Goal: Task Accomplishment & Management: Complete application form

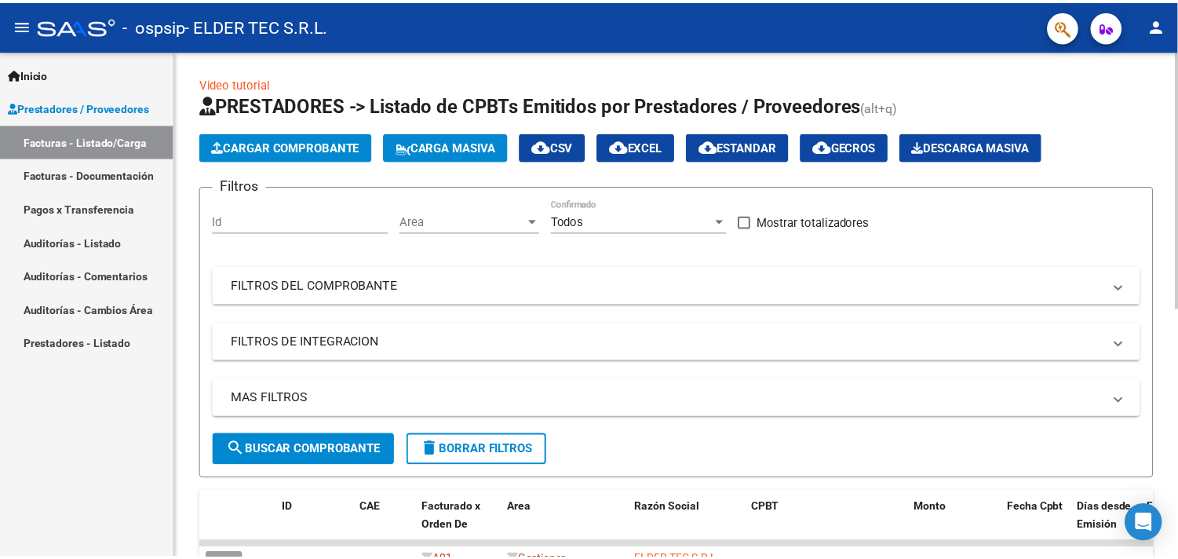
scroll to position [232, 0]
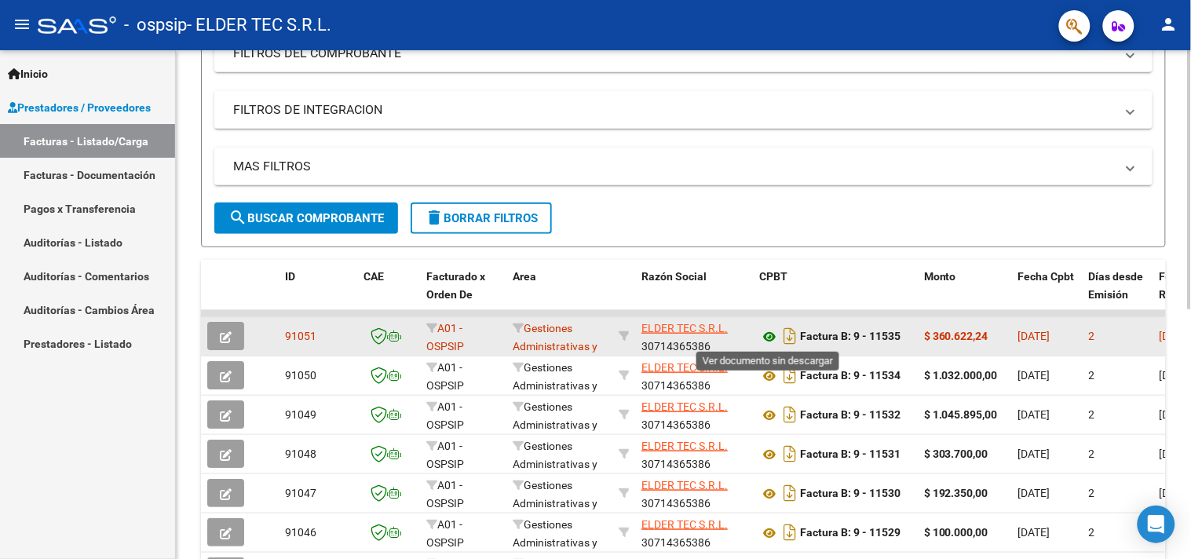
click at [772, 334] on icon at bounding box center [769, 336] width 20 height 19
click at [1125, 332] on div "2" at bounding box center [1118, 336] width 58 height 18
click at [256, 340] on datatable-body-cell at bounding box center [267, 336] width 23 height 38
click at [226, 335] on icon "button" at bounding box center [226, 337] width 12 height 12
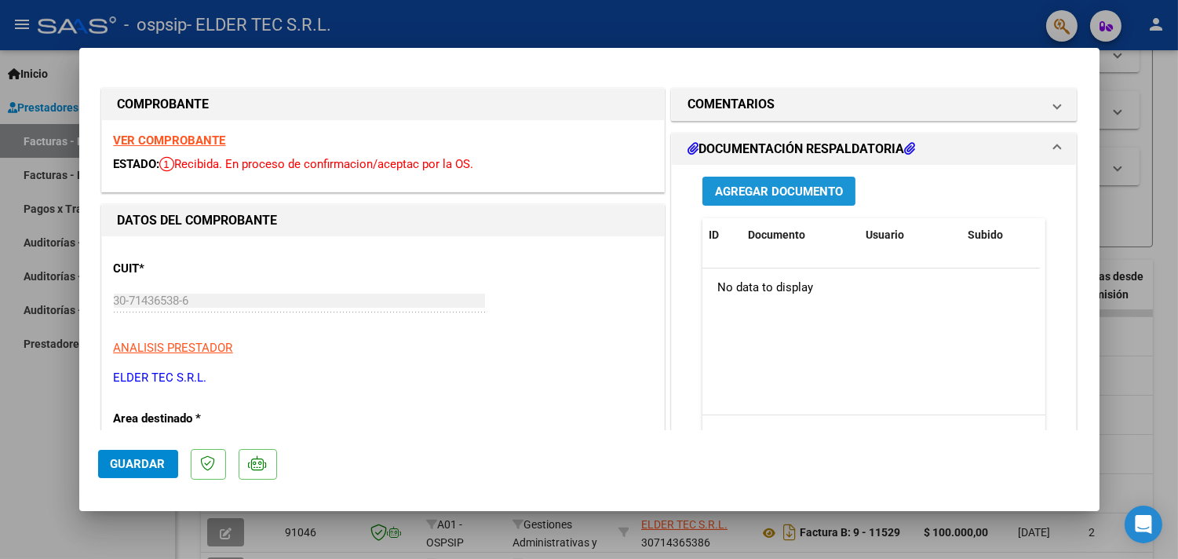
click at [770, 197] on span "Agregar Documento" at bounding box center [779, 191] width 128 height 14
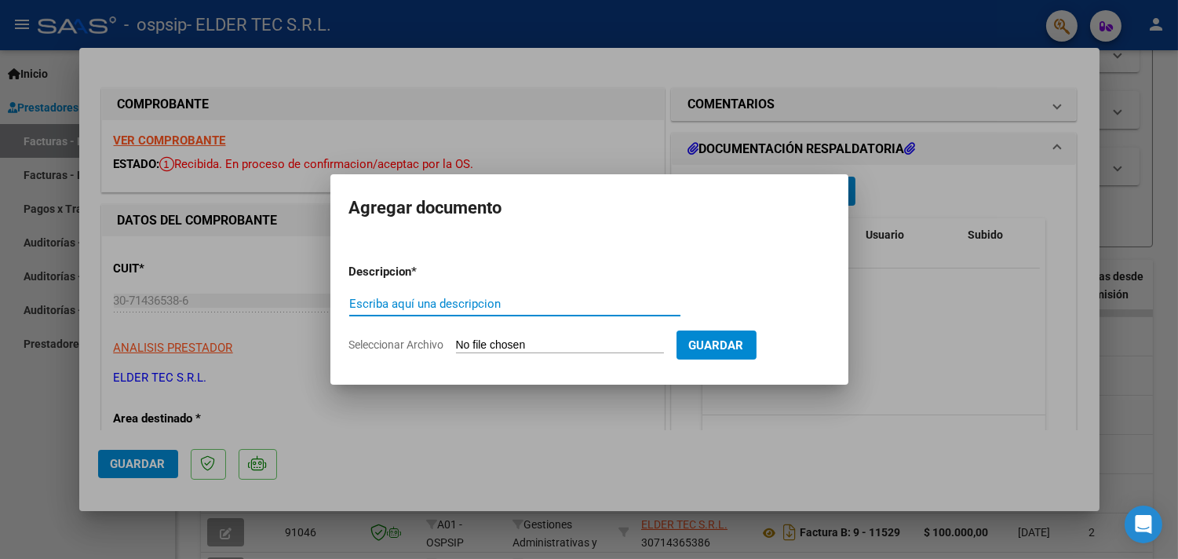
click at [630, 348] on input "Seleccionar Archivo" at bounding box center [560, 345] width 208 height 15
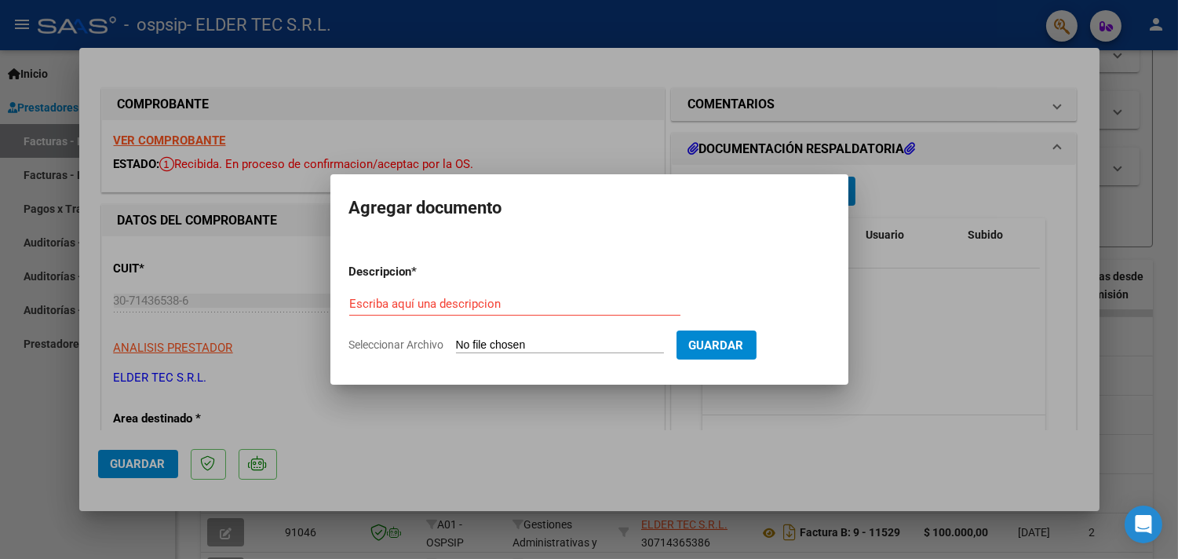
type input "C:\fakepath\Mail de Pedido URGENTE.jpg"
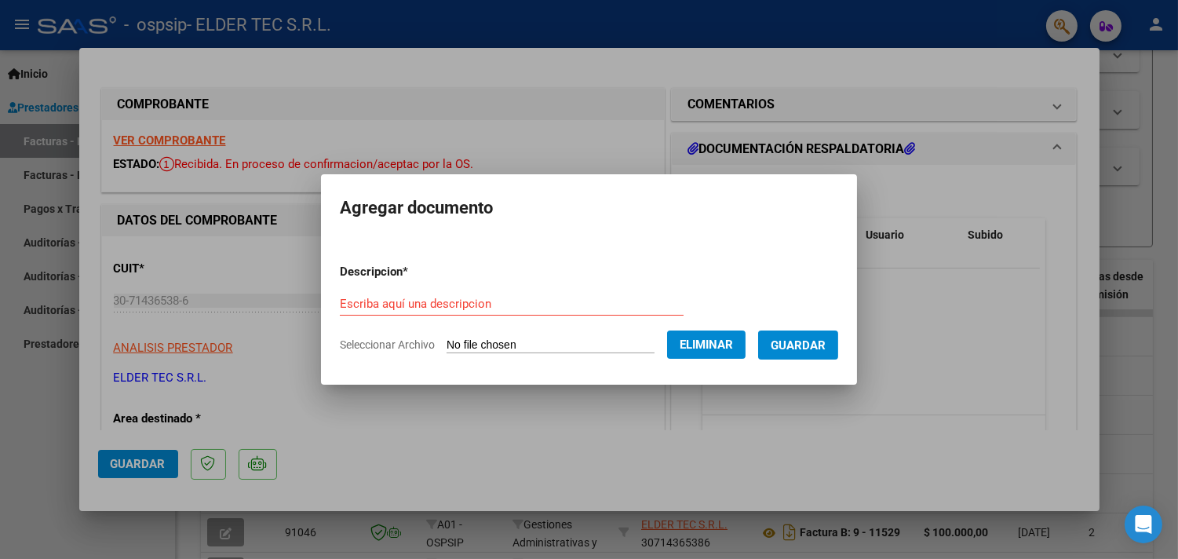
click at [410, 304] on input "Escriba aquí una descripcion" at bounding box center [512, 304] width 344 height 14
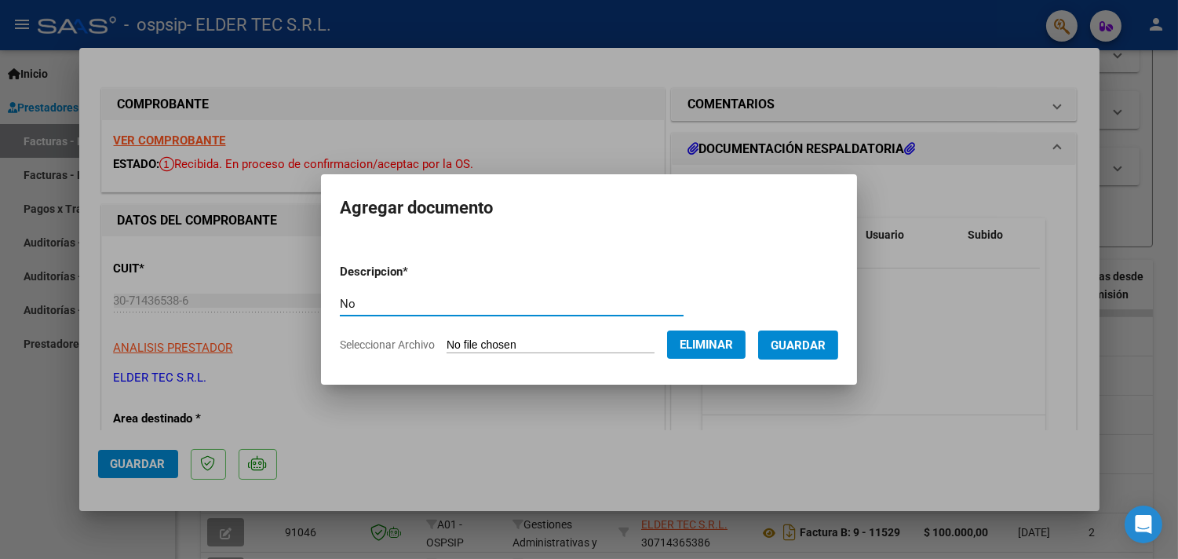
type input "N"
drag, startPoint x: 428, startPoint y: 310, endPoint x: 48, endPoint y: 326, distance: 380.2
click at [48, 326] on div "COMPROBANTE VER COMPROBANTE ESTADO: Recibida. En proceso de confirmacion/acepta…" at bounding box center [589, 279] width 1178 height 559
click at [407, 308] on input "Enviaron mail con imagen del Pedido, no estaba autorizado porque era URGENTE" at bounding box center [512, 304] width 344 height 14
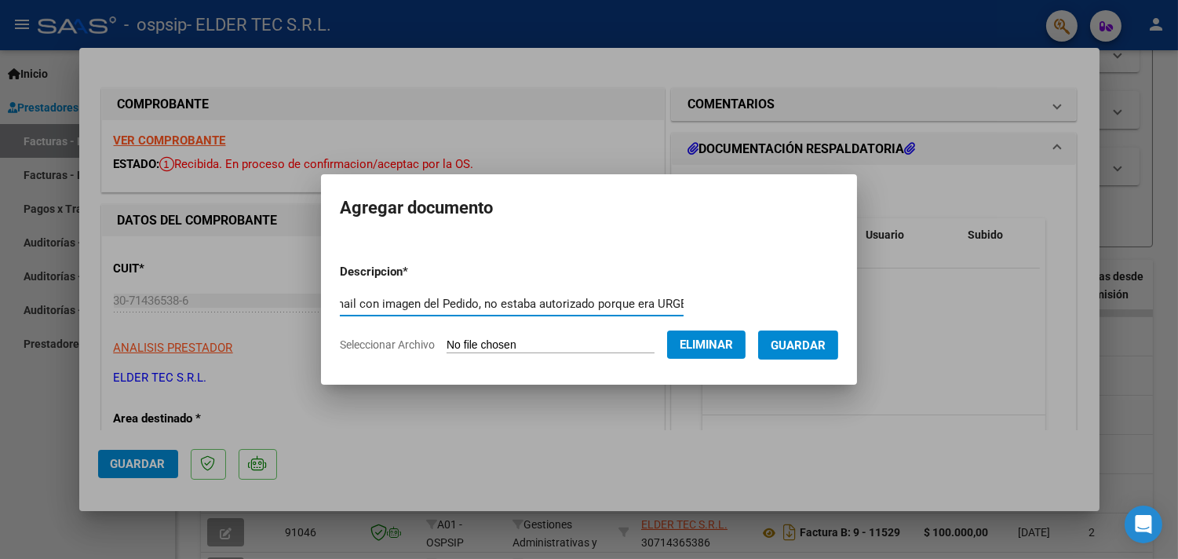
drag, startPoint x: 573, startPoint y: 297, endPoint x: 727, endPoint y: 315, distance: 155.0
click at [724, 316] on form "Descripcion * Enviaron mail con imagen del Pedido, no estaba autorizado porque …" at bounding box center [589, 308] width 498 height 115
type input "Enviaron mail con imagen del Pedido, no estaba autorizado porque era urgente"
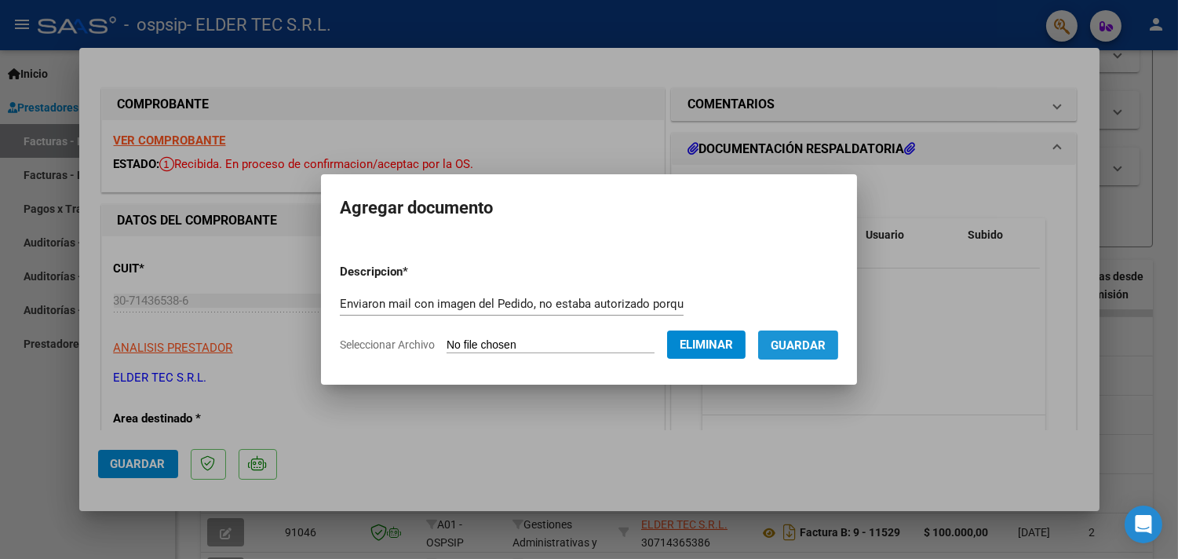
click at [826, 348] on span "Guardar" at bounding box center [798, 345] width 55 height 14
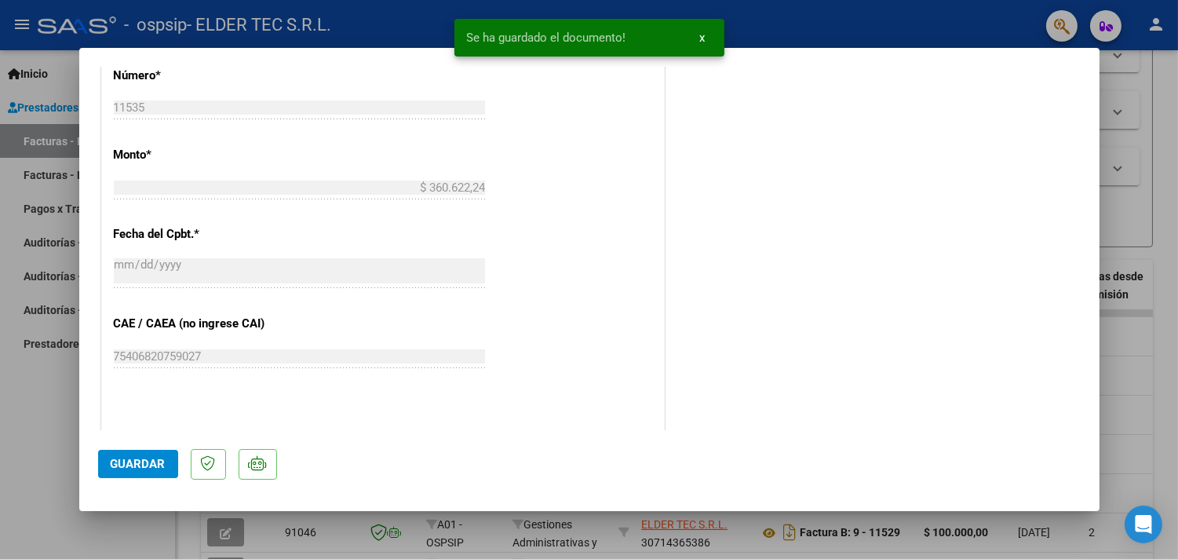
scroll to position [697, 0]
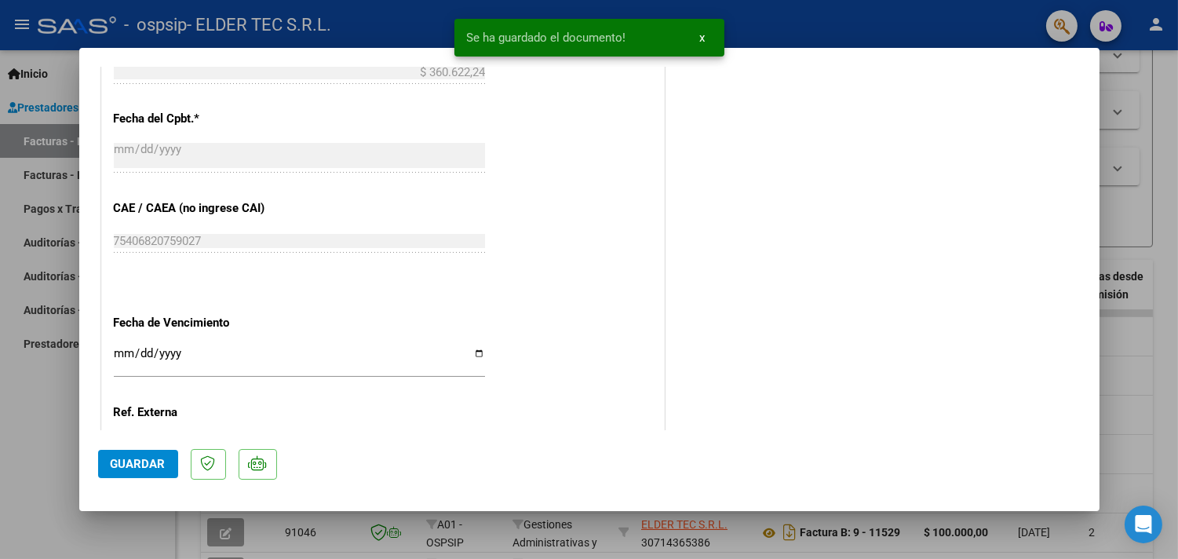
click at [155, 469] on span "Guardar" at bounding box center [138, 464] width 55 height 14
click at [0, 455] on div at bounding box center [589, 279] width 1178 height 559
type input "$ 0,00"
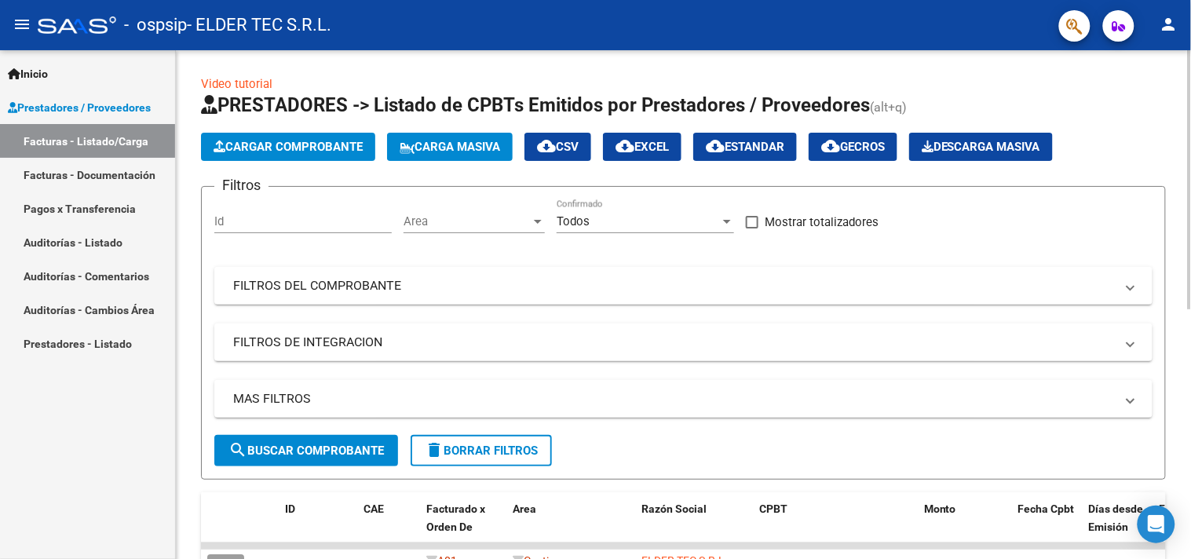
scroll to position [348, 0]
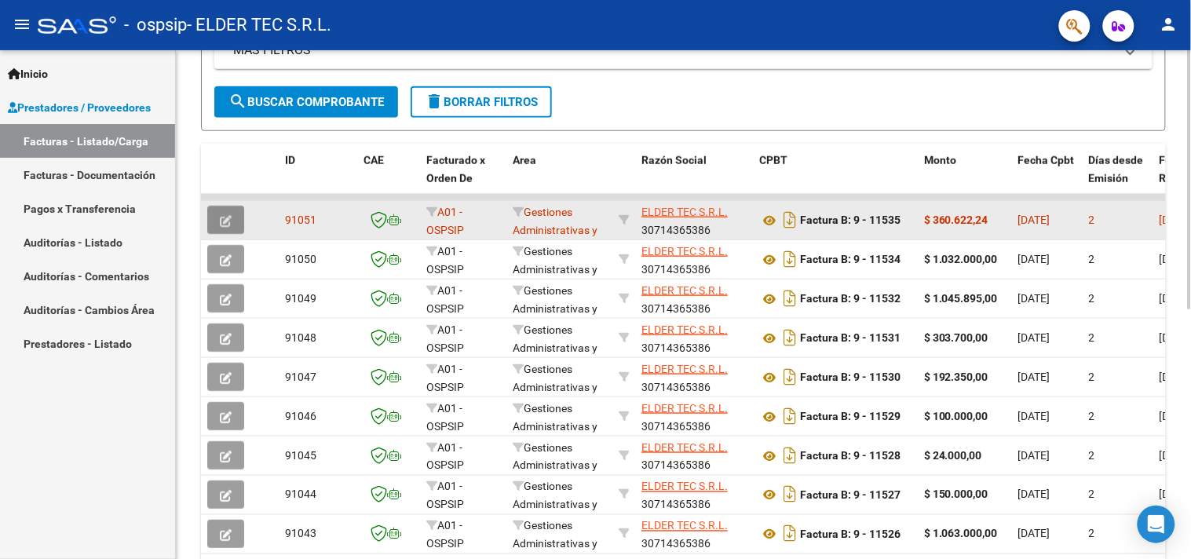
click at [222, 215] on icon "button" at bounding box center [226, 221] width 12 height 12
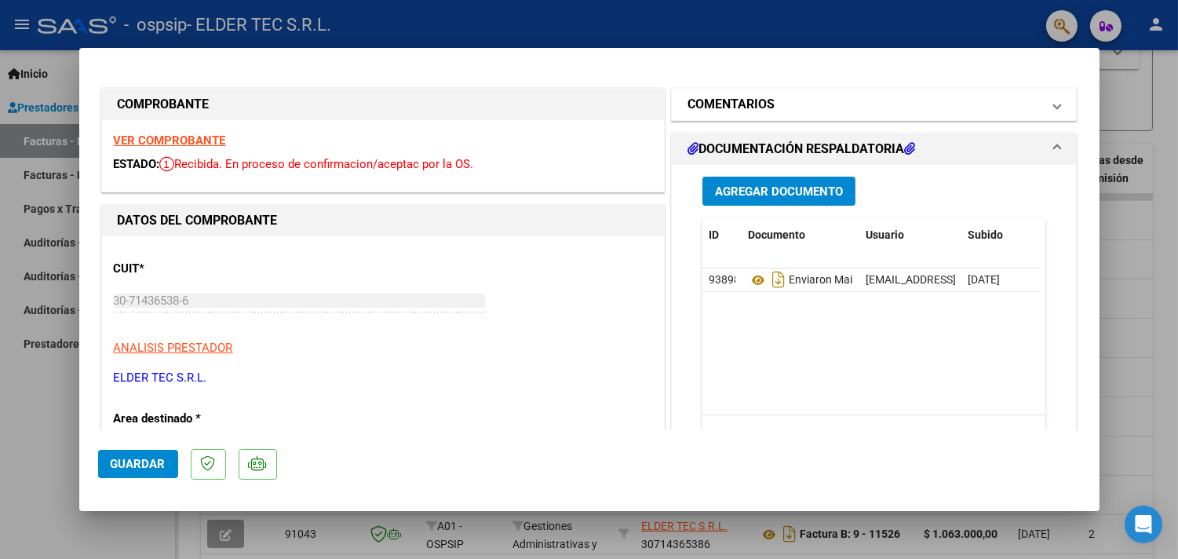
click at [917, 110] on mat-panel-title "COMENTARIOS" at bounding box center [864, 104] width 355 height 19
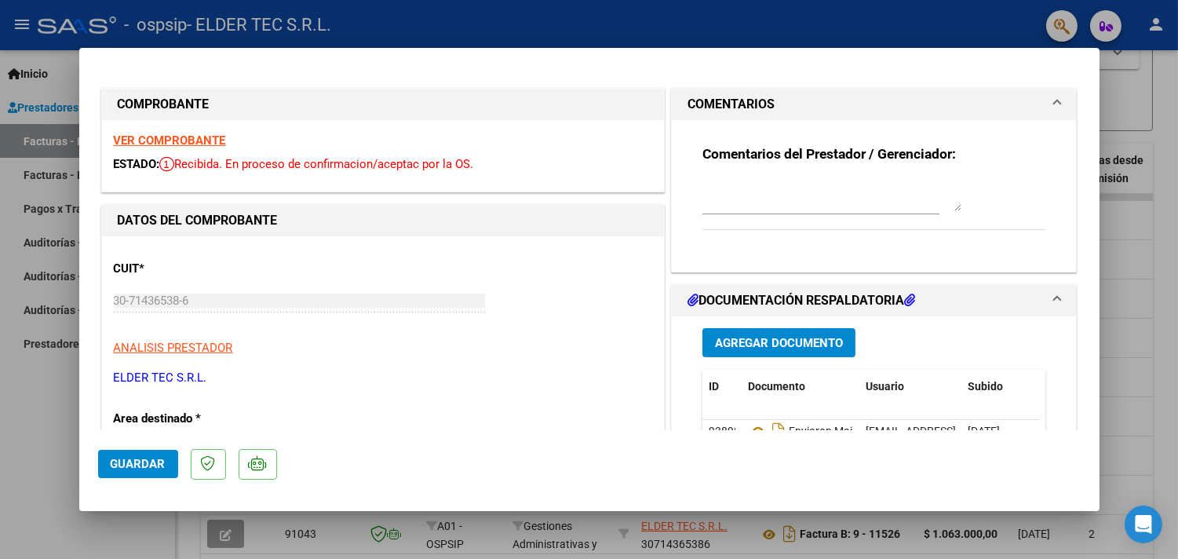
click at [917, 110] on mat-panel-title "COMENTARIOS" at bounding box center [864, 104] width 355 height 19
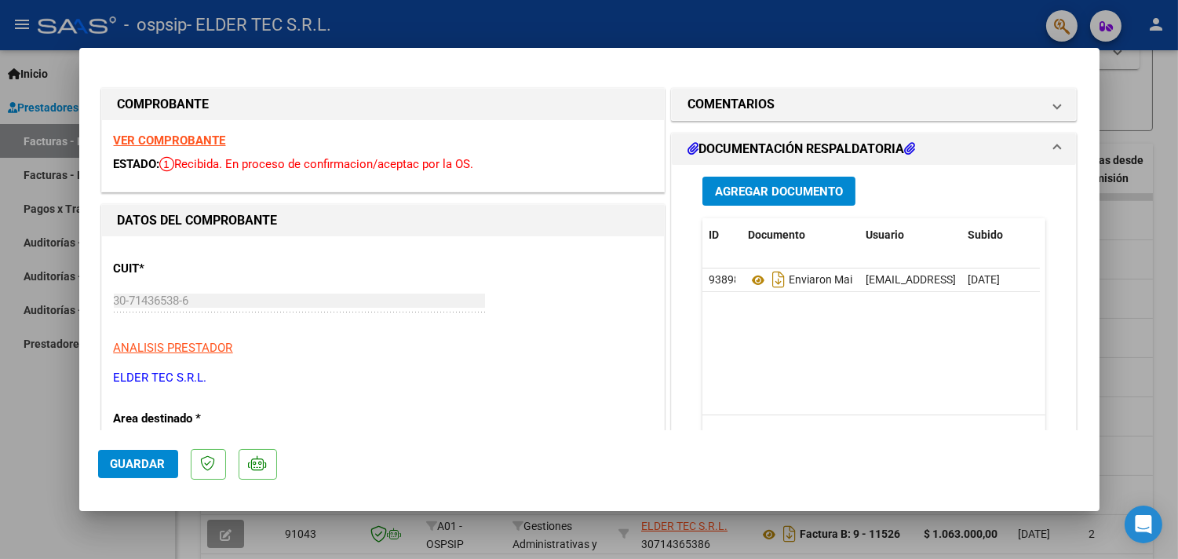
drag, startPoint x: 814, startPoint y: 275, endPoint x: 797, endPoint y: 312, distance: 39.7
click at [797, 319] on datatable-body "93898 Enviaron Mail Con Imagen [PERSON_NAME], No Estaba Autorizado Porque Era U…" at bounding box center [870, 341] width 337 height 146
drag, startPoint x: 798, startPoint y: 279, endPoint x: 797, endPoint y: 326, distance: 46.3
click at [797, 326] on datatable-body "93898 Enviaron Mail Con Imagen [PERSON_NAME], No Estaba Autorizado Porque Era U…" at bounding box center [870, 341] width 337 height 146
click at [0, 445] on div at bounding box center [589, 279] width 1178 height 559
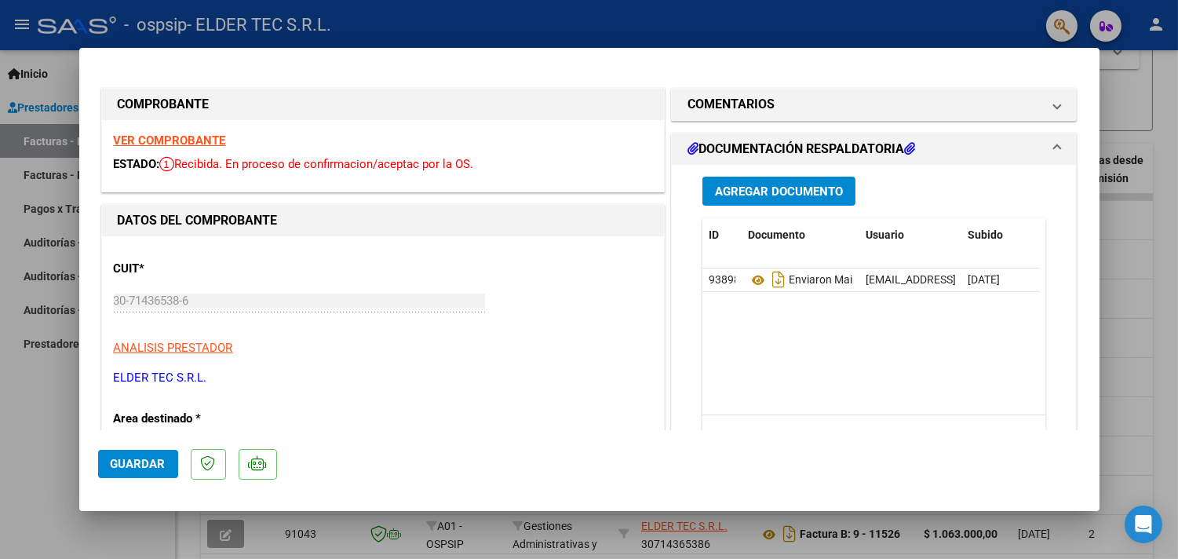
type input "$ 0,00"
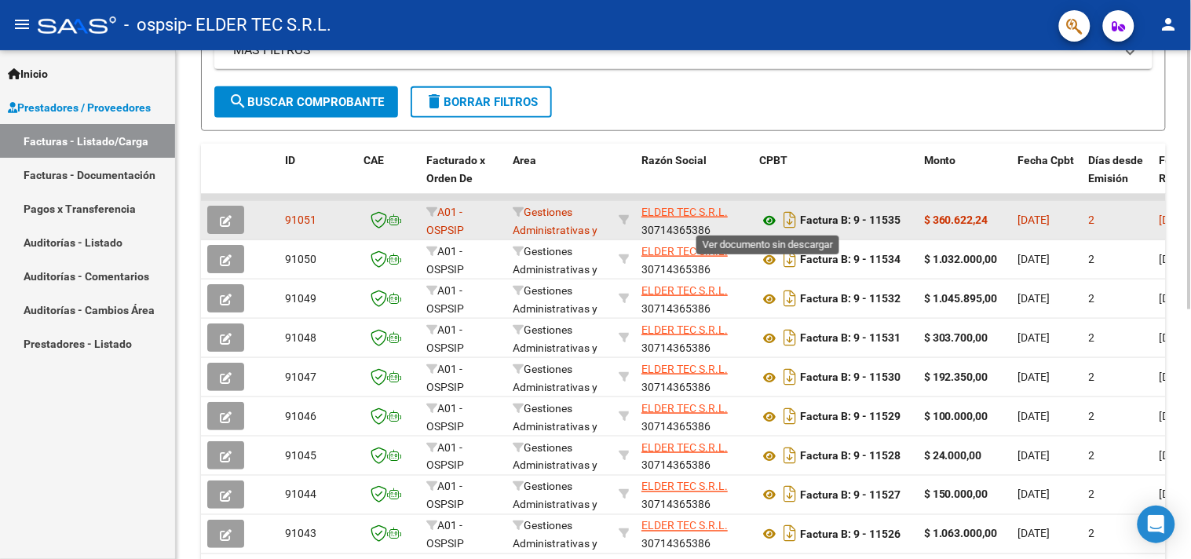
click at [768, 220] on icon at bounding box center [769, 220] width 20 height 19
click at [230, 225] on icon "button" at bounding box center [226, 221] width 12 height 12
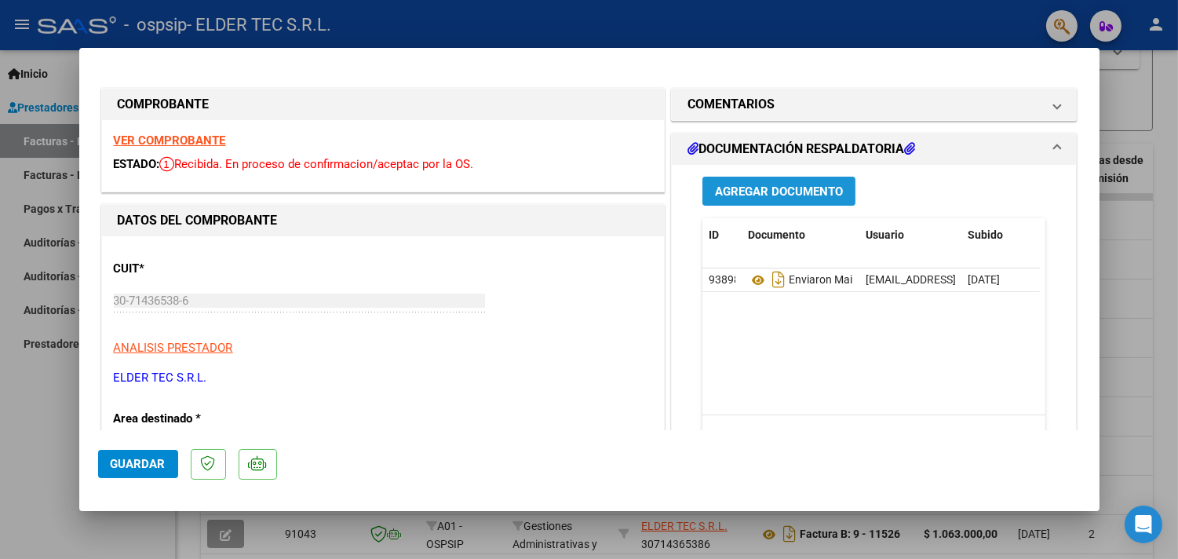
click at [731, 199] on button "Agregar Documento" at bounding box center [778, 191] width 153 height 29
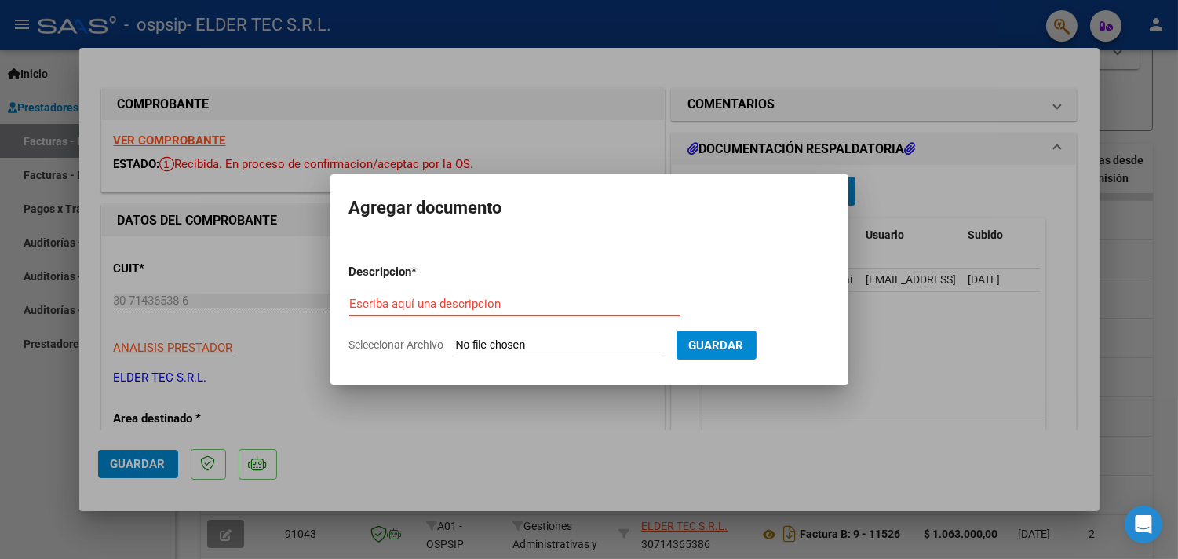
click at [535, 300] on input "Escriba aquí una descripcion" at bounding box center [514, 304] width 331 height 14
click at [717, 343] on button "Guardar" at bounding box center [716, 344] width 80 height 29
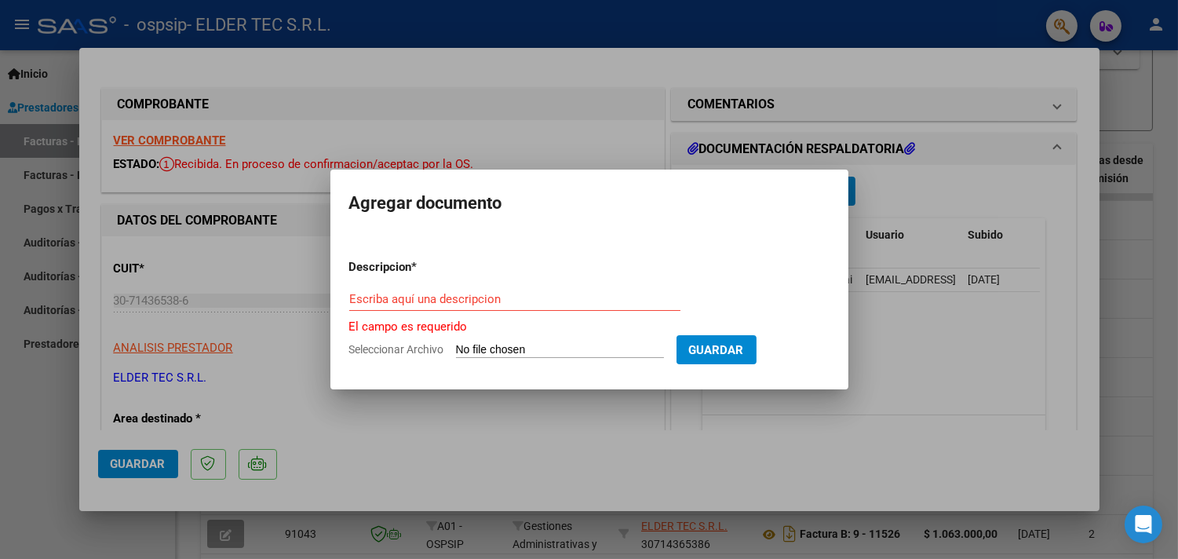
click at [437, 286] on form "Descripcion * Escriba aquí una descripcion El campo es requerido Seleccionar Ar…" at bounding box center [589, 308] width 480 height 125
click at [437, 292] on input "Escriba aquí una descripcion" at bounding box center [514, 299] width 331 height 14
click at [534, 349] on input "Seleccionar Archivo" at bounding box center [560, 350] width 208 height 15
type input "C:\fakepath\doc-respaldatoria20251001-01-07-35-6482-20251001-01-07-35.pdf"
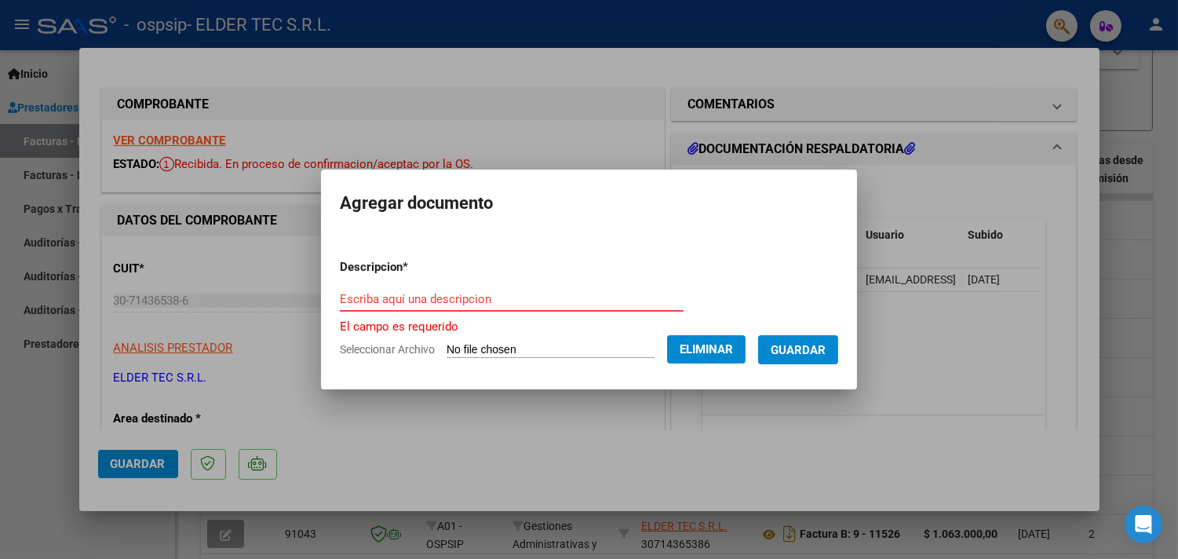
click at [414, 304] on input "Escriba aquí una descripcion" at bounding box center [512, 299] width 344 height 14
click at [804, 348] on span "Guardar" at bounding box center [798, 350] width 55 height 14
click at [806, 352] on span "Guardar" at bounding box center [798, 350] width 55 height 14
click at [459, 312] on div "Escriba aquí una descripcion" at bounding box center [512, 306] width 344 height 38
click at [440, 306] on div "Escriba aquí una descripcion" at bounding box center [512, 299] width 344 height 24
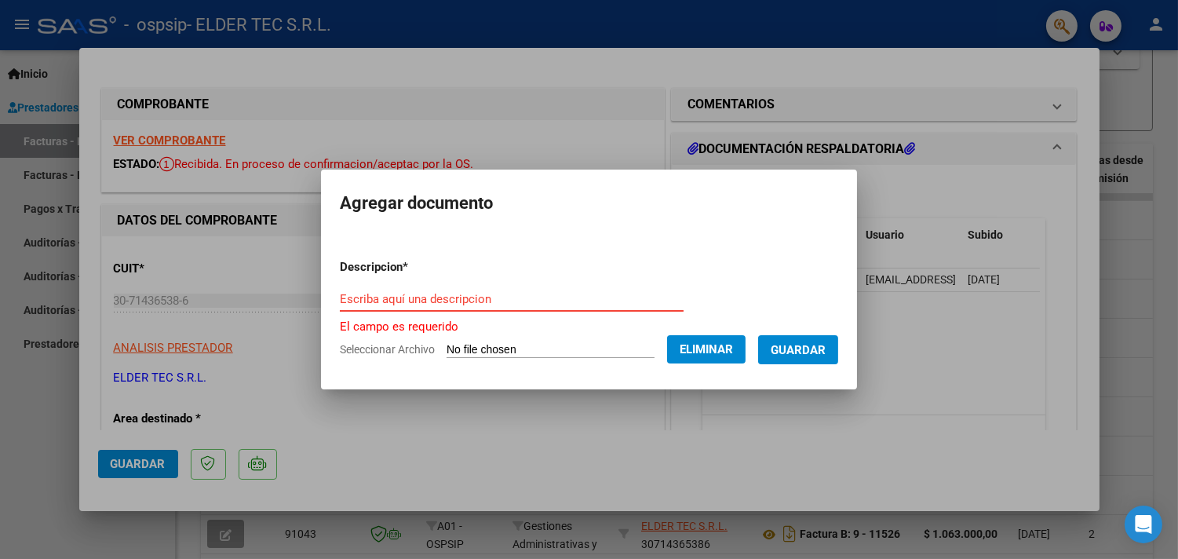
click at [440, 306] on div "Escriba aquí una descripcion" at bounding box center [512, 299] width 344 height 24
click at [434, 301] on input "Escriba aquí una descripcion" at bounding box center [512, 299] width 344 height 14
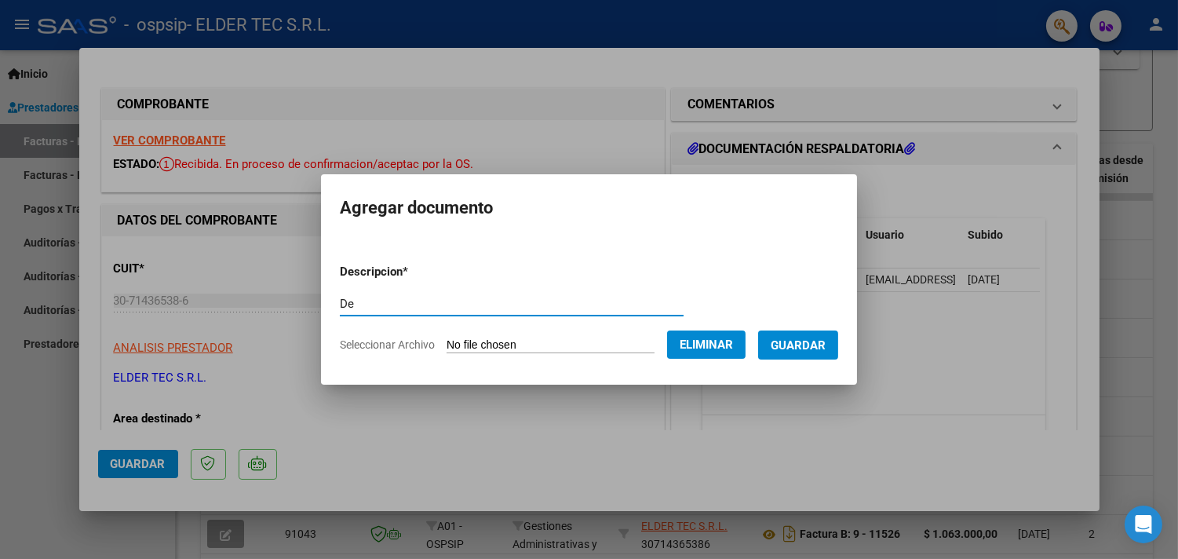
type input "D"
type input "."
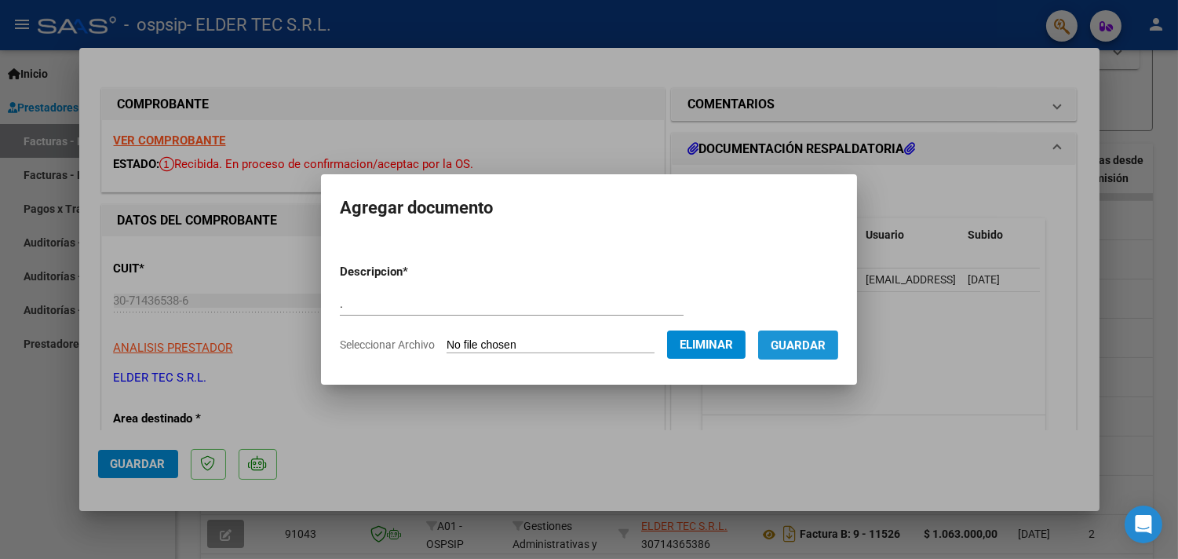
click at [819, 348] on span "Guardar" at bounding box center [798, 345] width 55 height 14
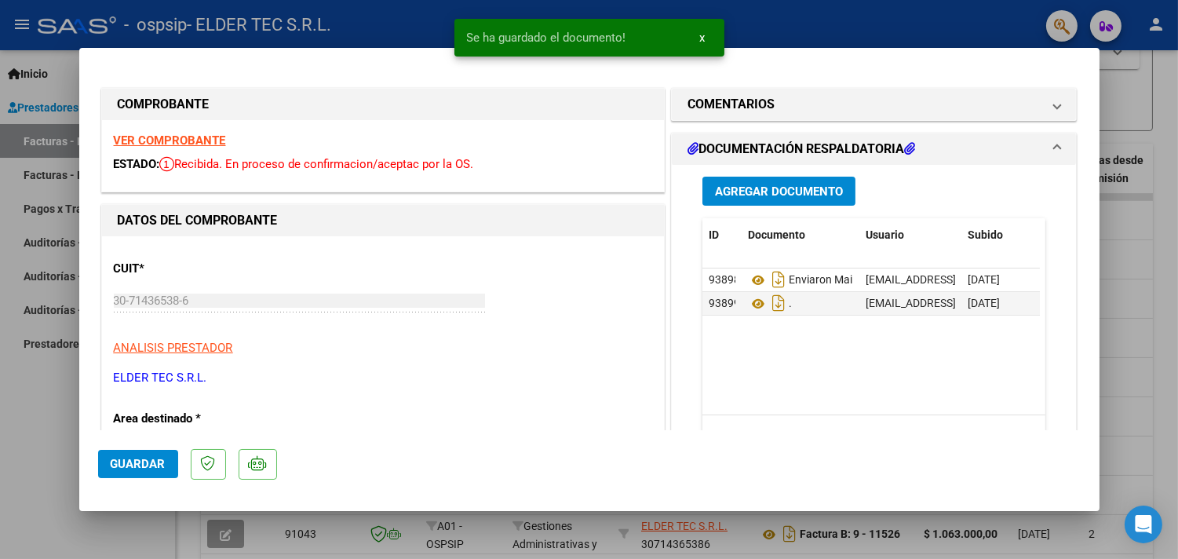
click at [0, 437] on div at bounding box center [589, 279] width 1178 height 559
type input "$ 0,00"
